Goal: Information Seeking & Learning: Check status

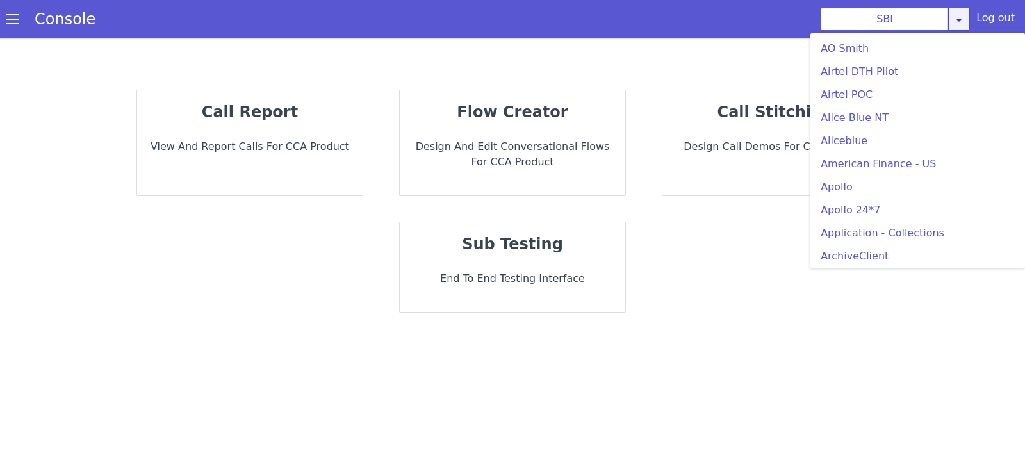
click at [958, 19] on icon at bounding box center [959, 20] width 10 height 10
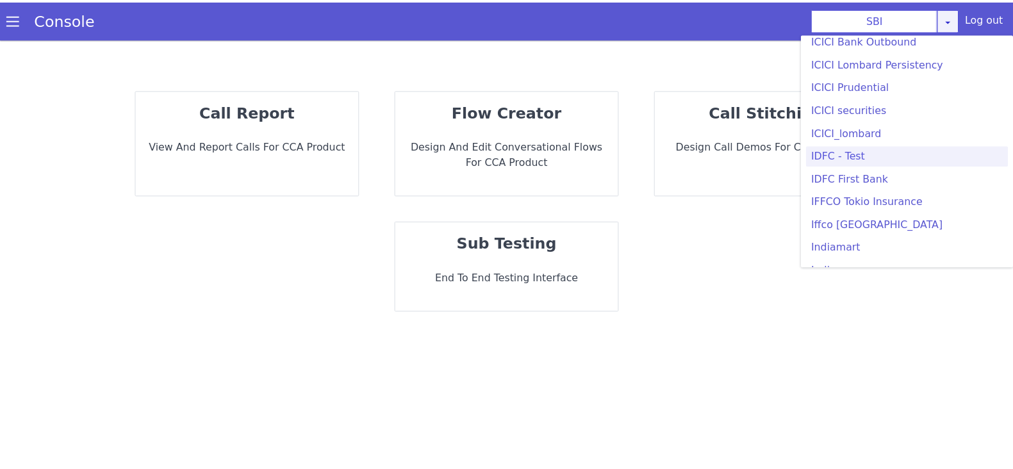
scroll to position [1601, 0]
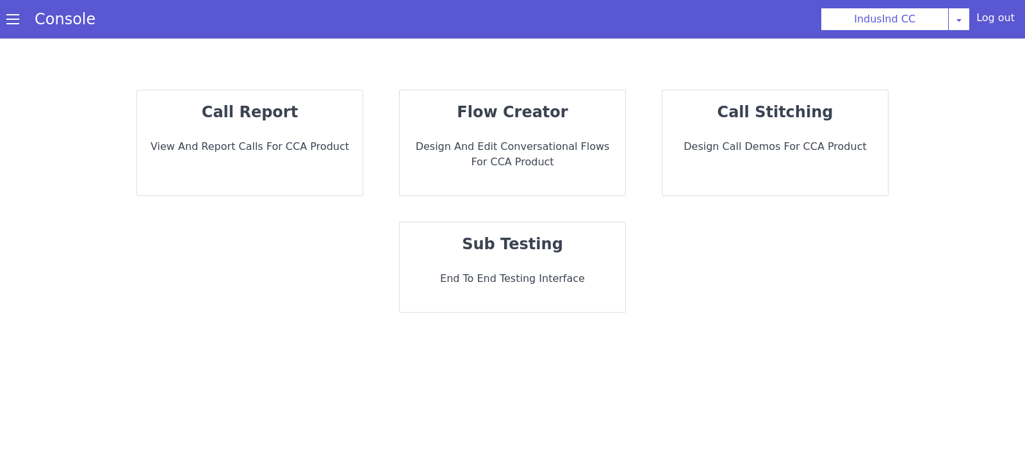
click at [275, 115] on strong "call report" at bounding box center [250, 112] width 96 height 18
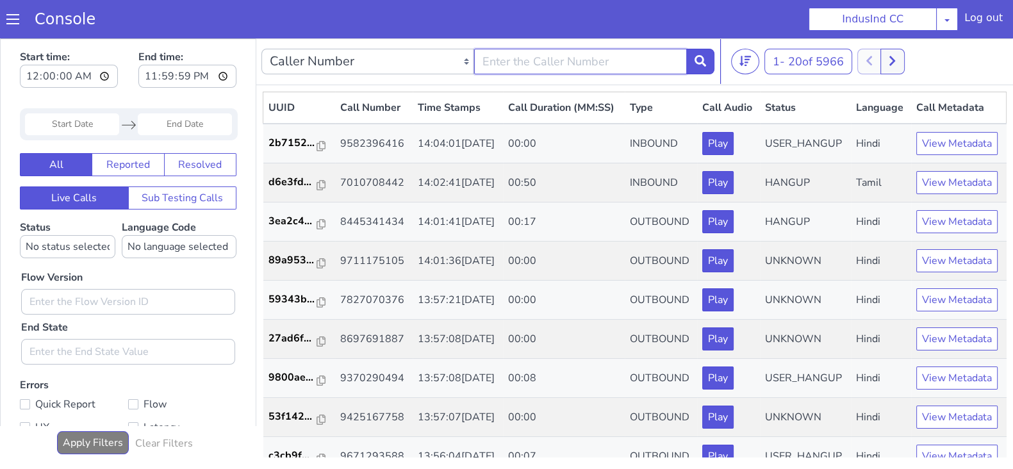
click at [617, 71] on input "text" at bounding box center [580, 62] width 213 height 26
click at [694, 58] on icon at bounding box center [700, 61] width 12 height 12
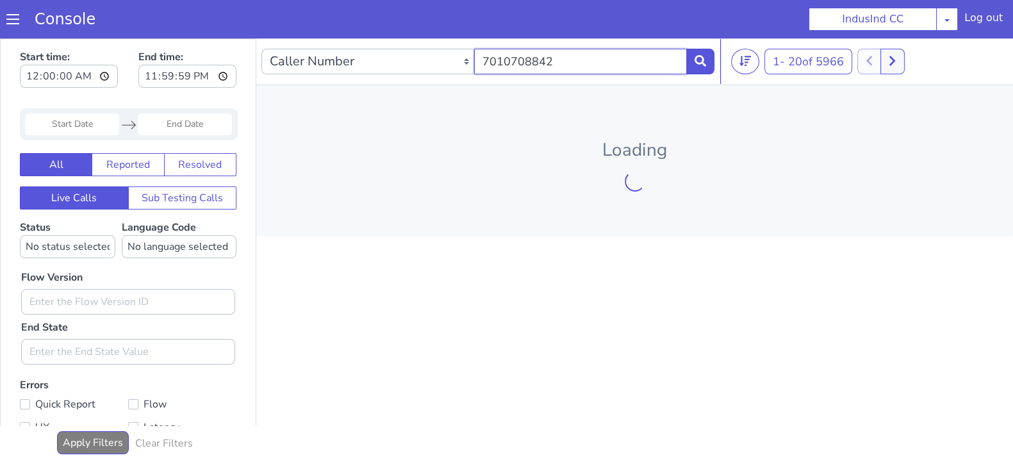
click at [580, 63] on input "7010708842" at bounding box center [580, 62] width 213 height 26
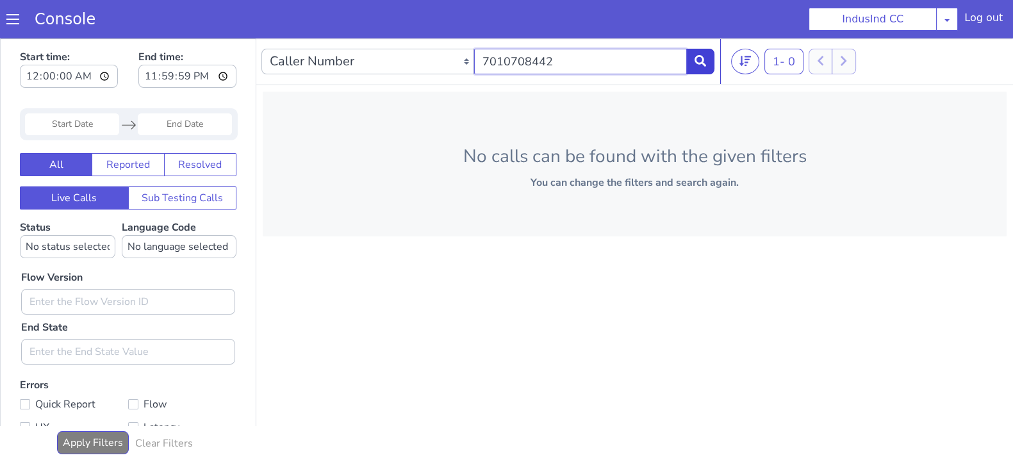
type input "7010708442"
click at [699, 59] on icon at bounding box center [700, 61] width 12 height 12
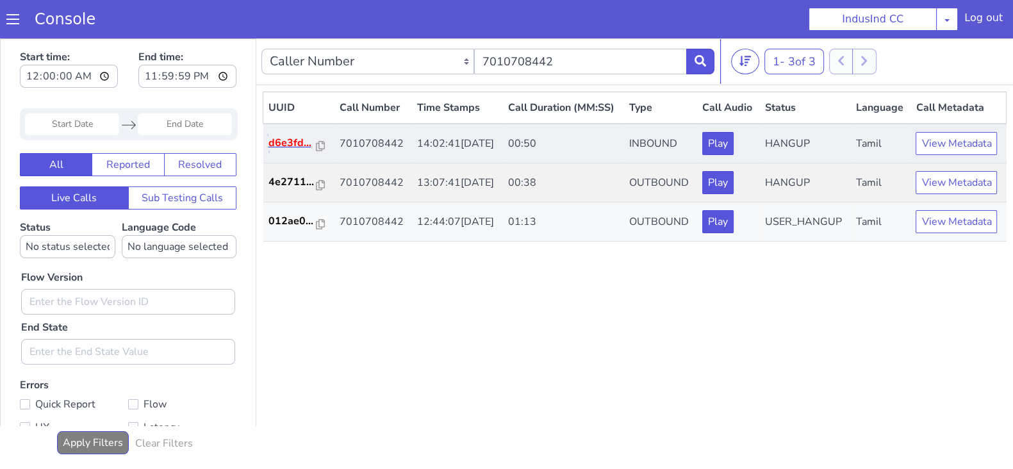
click at [290, 151] on p "d6e3fd..." at bounding box center [292, 142] width 49 height 15
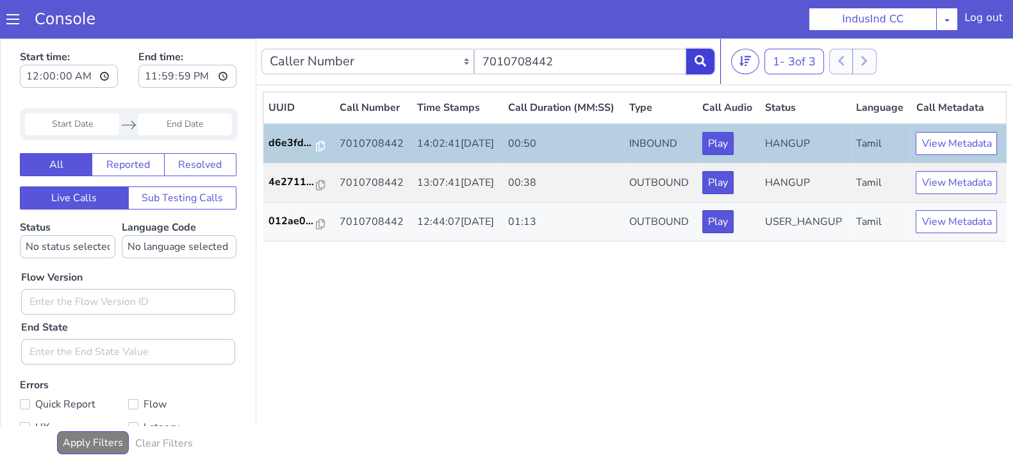
click at [700, 63] on icon at bounding box center [700, 61] width 12 height 12
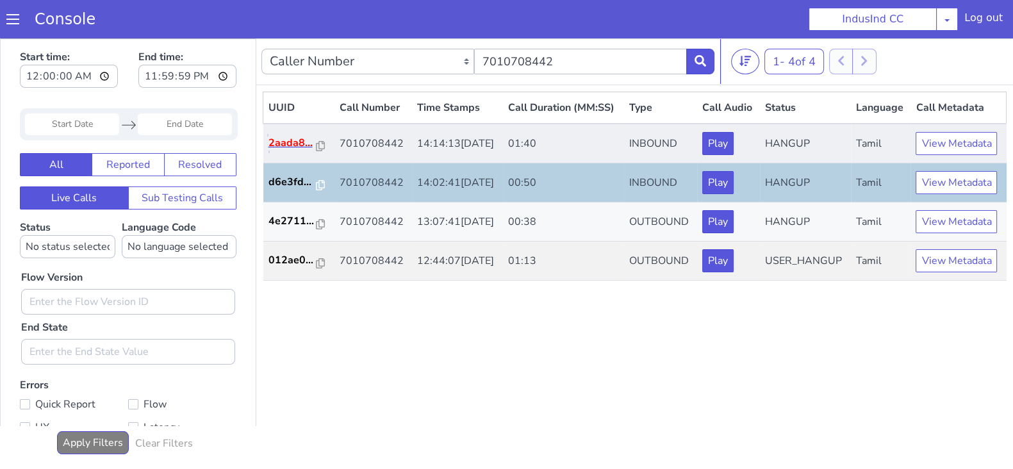
click at [299, 151] on p "2aada8..." at bounding box center [292, 142] width 49 height 15
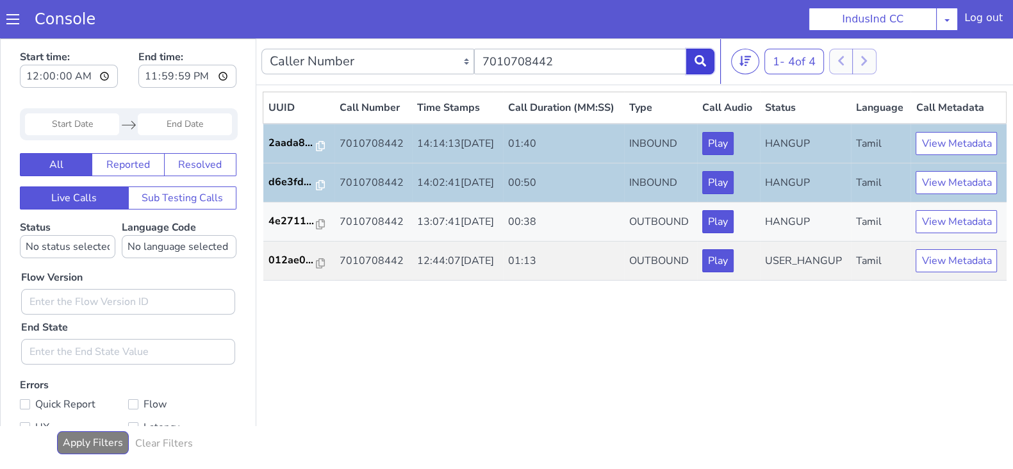
click at [691, 62] on button at bounding box center [700, 62] width 28 height 26
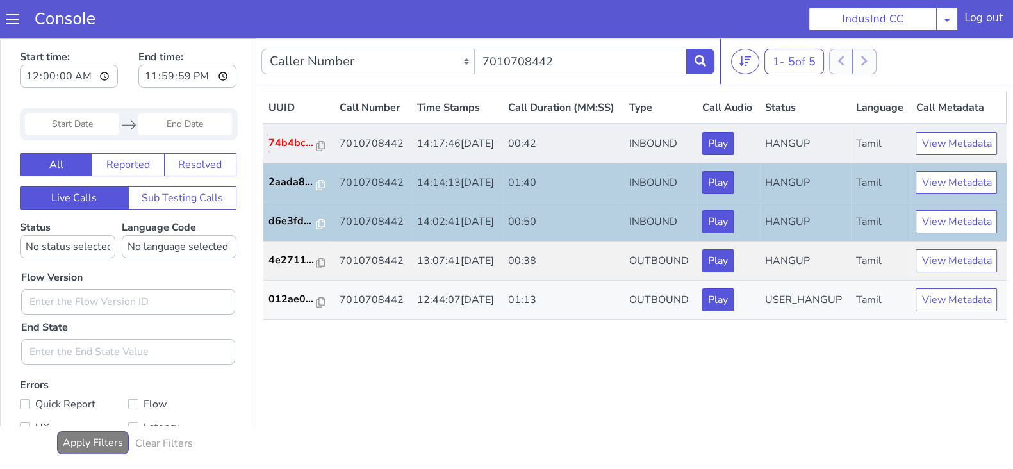
click at [295, 151] on p "74b4bc..." at bounding box center [292, 142] width 49 height 15
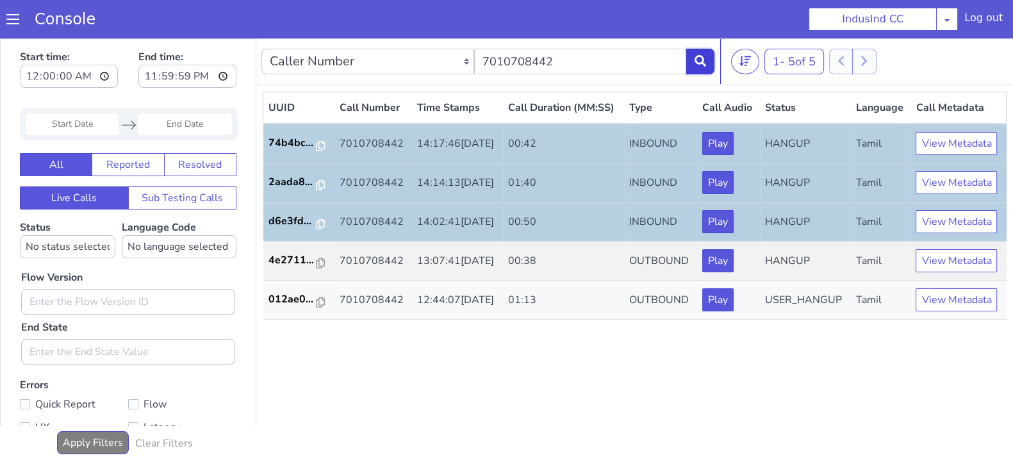
drag, startPoint x: 695, startPoint y: 53, endPoint x: 703, endPoint y: 70, distance: 19.8
click at [695, 53] on button at bounding box center [700, 62] width 28 height 26
